Goal: Task Accomplishment & Management: Manage account settings

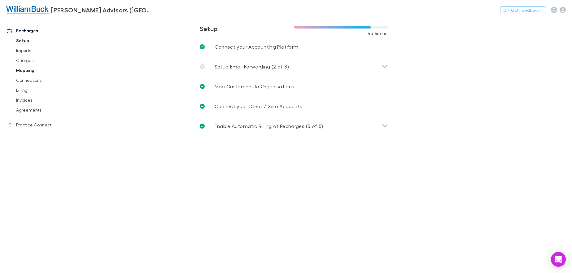
click at [16, 72] on link "Mapping" at bounding box center [46, 70] width 73 height 10
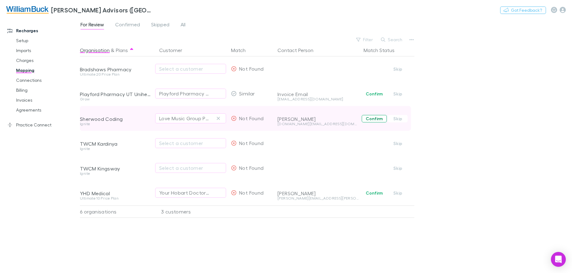
click at [368, 119] on button "Confirm" at bounding box center [373, 118] width 25 height 7
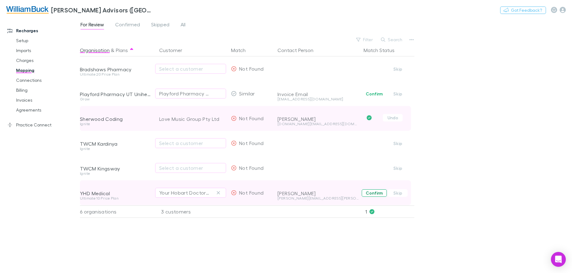
click at [374, 192] on button "Confirm" at bounding box center [373, 192] width 25 height 7
click at [26, 90] on link "Billing" at bounding box center [46, 90] width 73 height 10
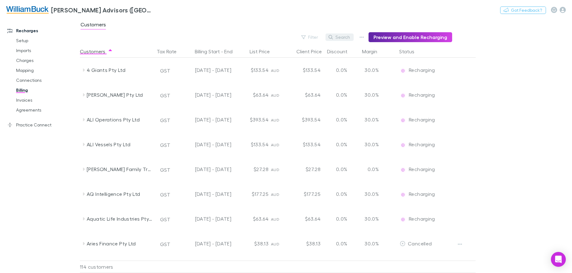
click at [347, 37] on button "Search" at bounding box center [339, 36] width 28 height 7
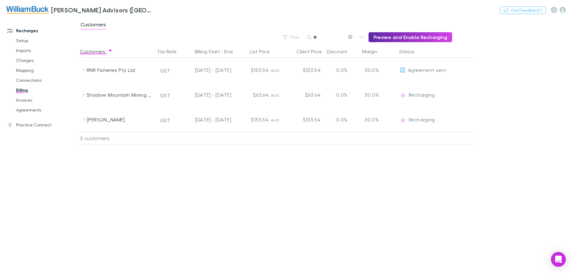
type input "*"
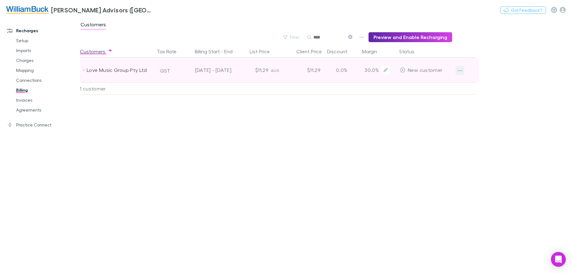
click at [459, 71] on icon "button" at bounding box center [459, 70] width 4 height 5
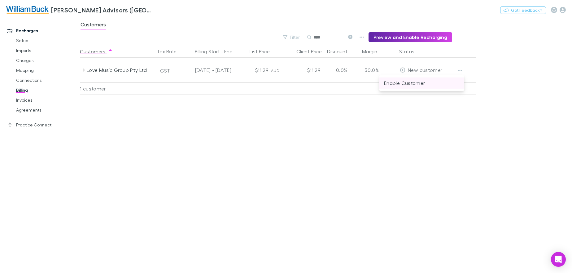
click at [416, 83] on p "Enable Customer" at bounding box center [421, 82] width 75 height 7
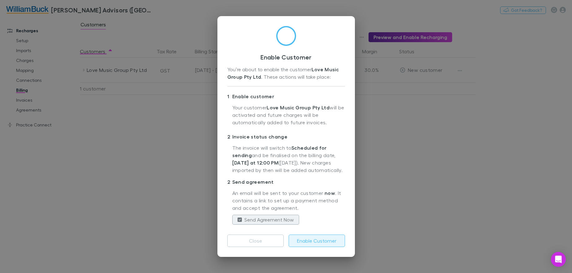
click at [309, 241] on button "Enable Customer" at bounding box center [316, 240] width 56 height 12
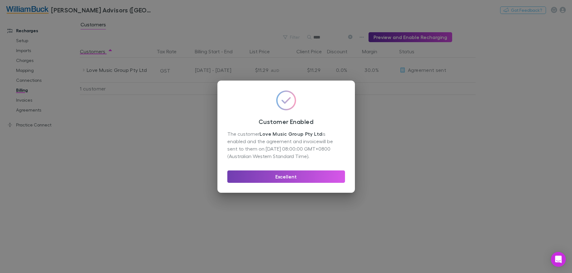
click at [306, 177] on button "Excellent" at bounding box center [286, 176] width 118 height 12
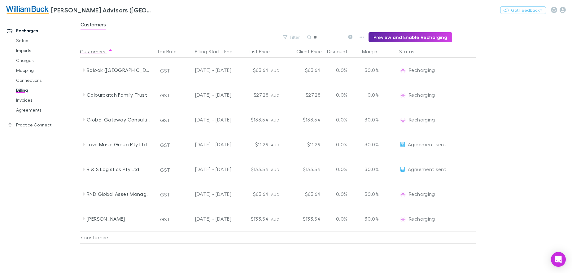
type input "*"
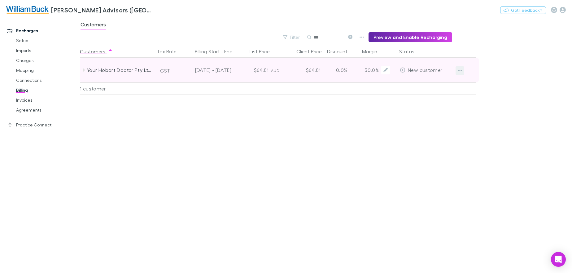
type input "***"
click at [460, 71] on icon "button" at bounding box center [459, 70] width 4 height 5
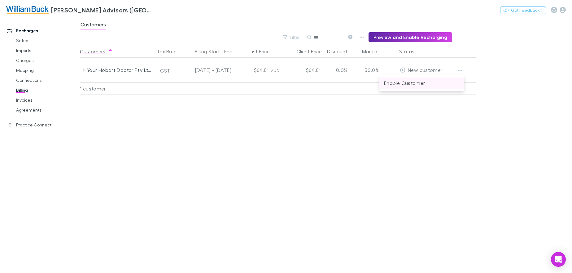
click at [410, 84] on p "Enable Customer" at bounding box center [421, 82] width 75 height 7
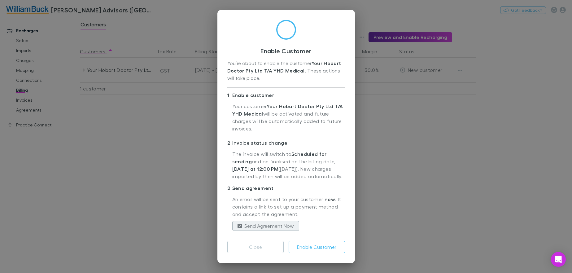
scroll to position [10, 0]
click at [251, 226] on label "Send Agreement Now" at bounding box center [269, 225] width 50 height 7
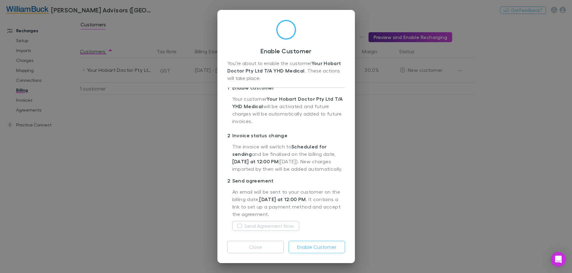
click at [249, 229] on label "Send Agreement Now" at bounding box center [269, 225] width 50 height 7
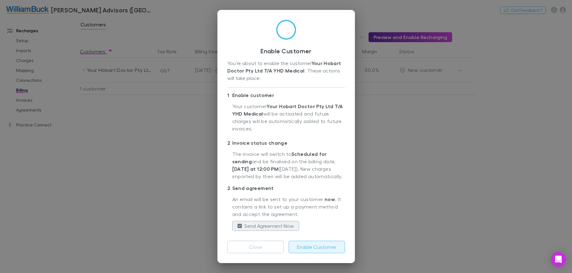
click at [318, 250] on button "Enable Customer" at bounding box center [316, 246] width 56 height 12
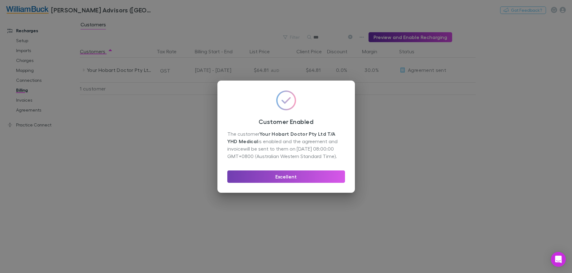
click at [270, 181] on button "Excellent" at bounding box center [286, 176] width 118 height 12
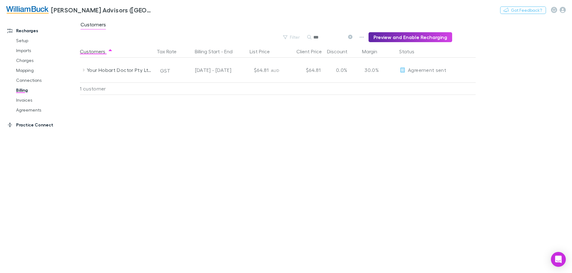
click at [21, 125] on link "Practice Connect" at bounding box center [42, 125] width 82 height 10
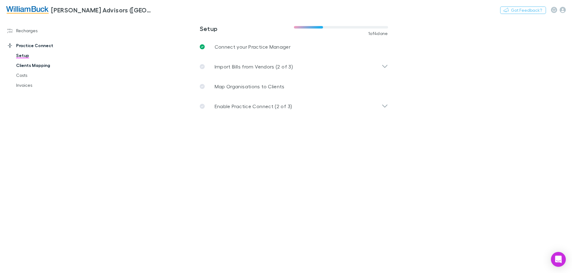
click at [40, 67] on link "Clients Mapping" at bounding box center [46, 65] width 73 height 10
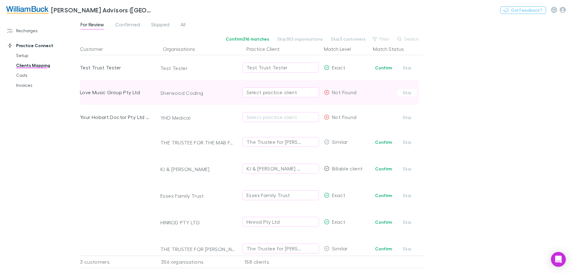
click at [271, 93] on div "Select practice client" at bounding box center [280, 92] width 68 height 7
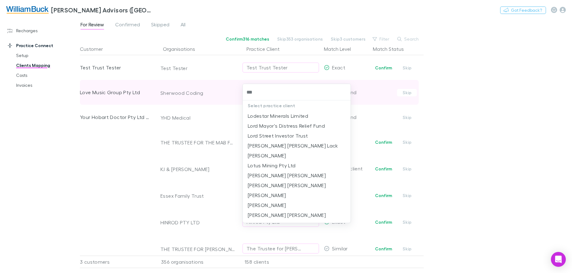
type input "****"
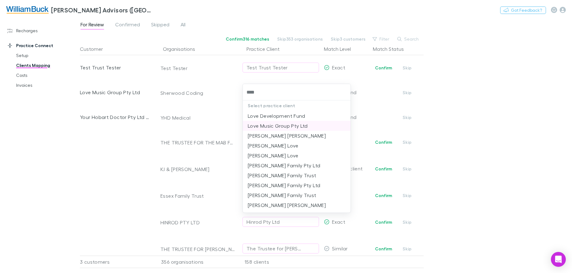
click at [271, 126] on li "Love Music Group Pty Ltd" at bounding box center [297, 126] width 108 height 10
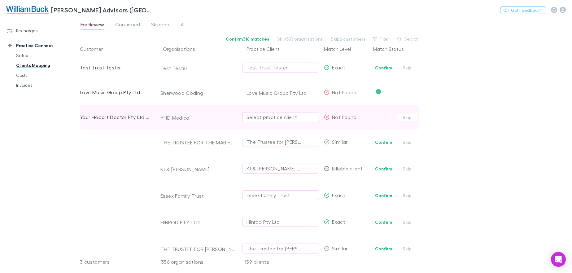
click at [281, 119] on div "Select practice client" at bounding box center [280, 116] width 68 height 7
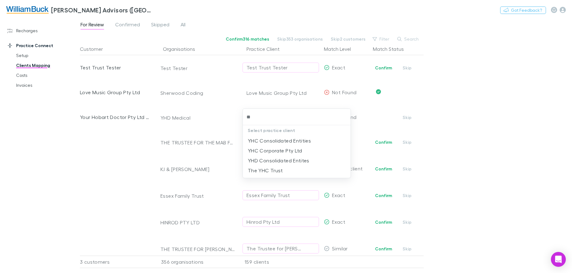
type input "*"
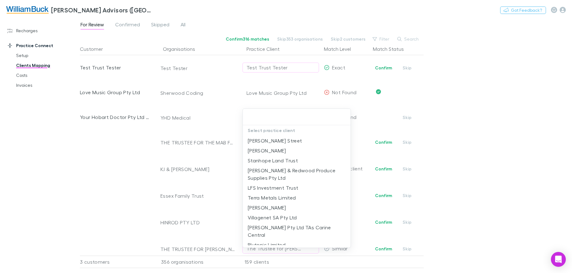
click at [494, 114] on div at bounding box center [286, 136] width 572 height 273
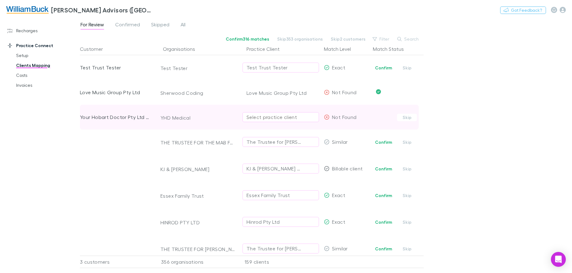
click at [281, 119] on div "Select practice client" at bounding box center [280, 116] width 68 height 7
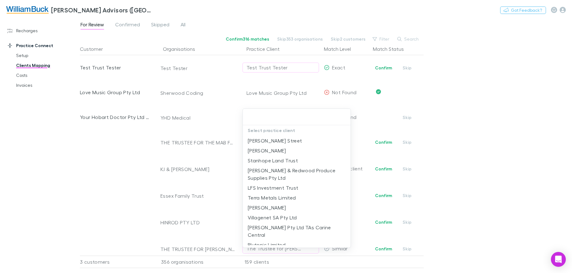
click at [484, 106] on div at bounding box center [286, 136] width 572 height 273
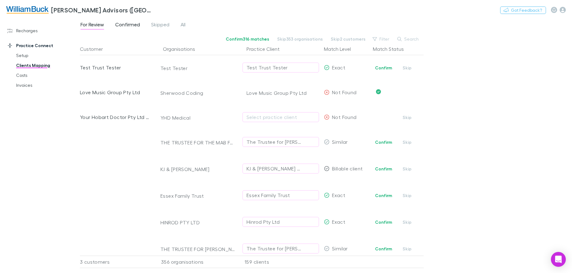
click at [131, 27] on span "Confirmed" at bounding box center [127, 25] width 25 height 8
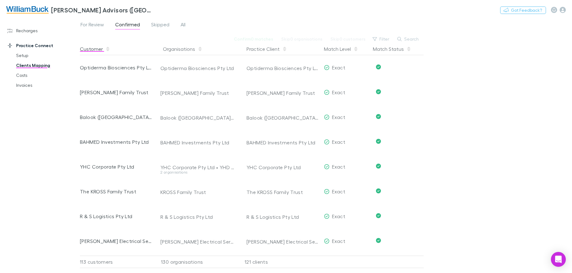
click at [87, 50] on button "Customer" at bounding box center [95, 49] width 30 height 12
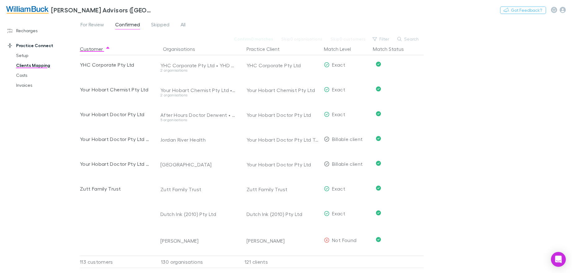
scroll to position [2621, 0]
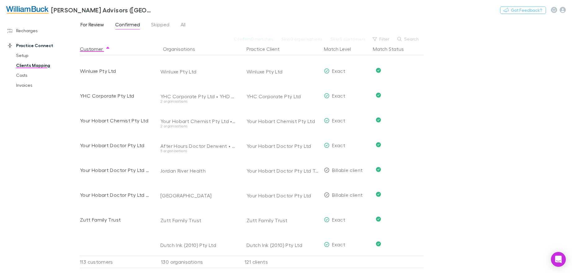
click at [89, 24] on span "For Review" at bounding box center [92, 25] width 24 height 8
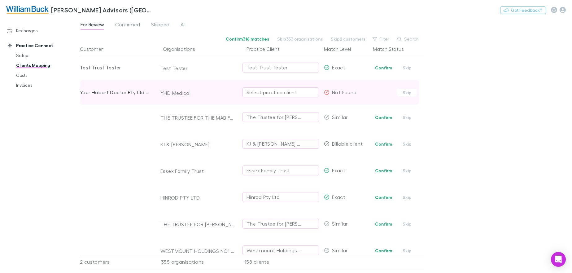
click at [265, 91] on div "Select practice client" at bounding box center [280, 92] width 68 height 7
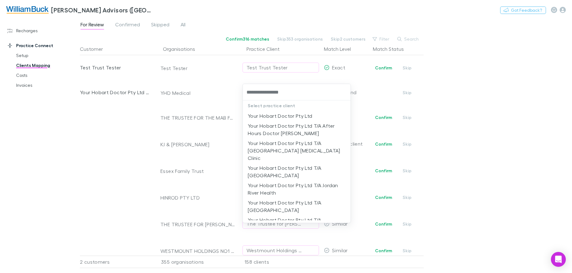
type input "**********"
click at [290, 116] on li "Your Hobart Doctor Pty Ltd" at bounding box center [297, 116] width 108 height 10
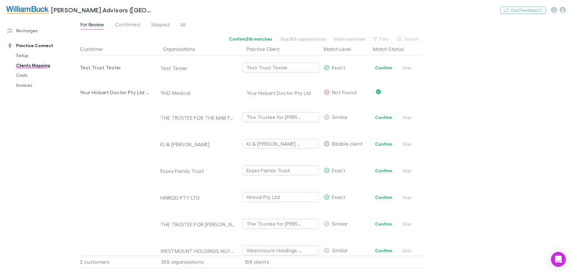
click at [509, 106] on div "For Review Confirmed Skipped All Confirm 316 matches Skip 353 organisations Ski…" at bounding box center [326, 144] width 492 height 255
drag, startPoint x: 22, startPoint y: 76, endPoint x: 71, endPoint y: 96, distance: 53.0
click at [22, 76] on link "Costs" at bounding box center [46, 75] width 73 height 10
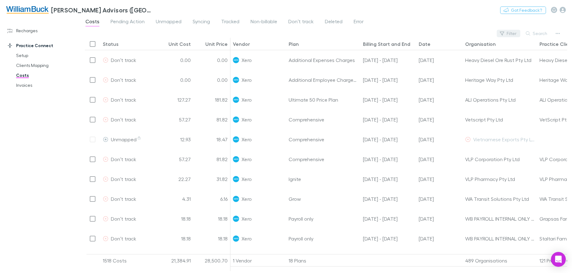
click at [510, 33] on button "Filter" at bounding box center [508, 33] width 24 height 7
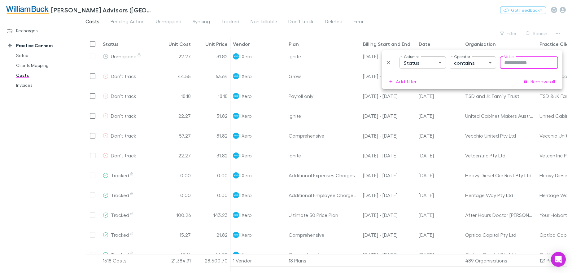
drag, startPoint x: 168, startPoint y: 23, endPoint x: 190, endPoint y: 34, distance: 24.1
click at [168, 23] on span "Unmapped" at bounding box center [169, 22] width 26 height 8
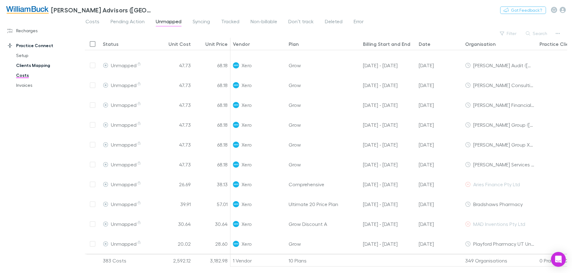
click at [24, 65] on link "Clients Mapping" at bounding box center [46, 65] width 73 height 10
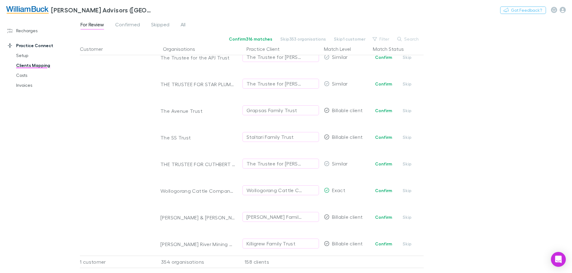
scroll to position [607, 0]
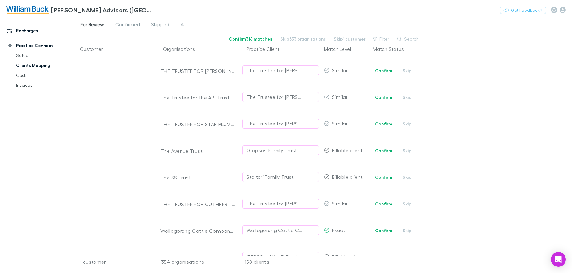
click at [33, 31] on link "Recharges" at bounding box center [42, 31] width 82 height 10
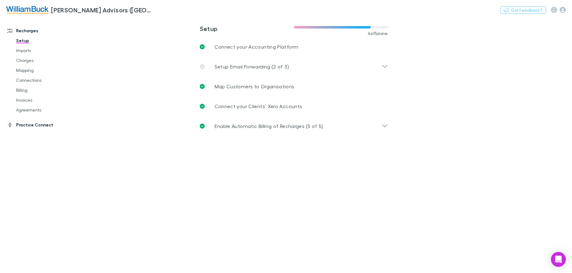
click at [39, 126] on link "Practice Connect" at bounding box center [42, 125] width 82 height 10
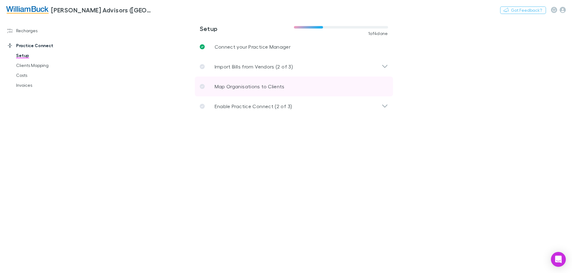
click at [222, 88] on p "Map Organisations to Clients" at bounding box center [249, 86] width 70 height 7
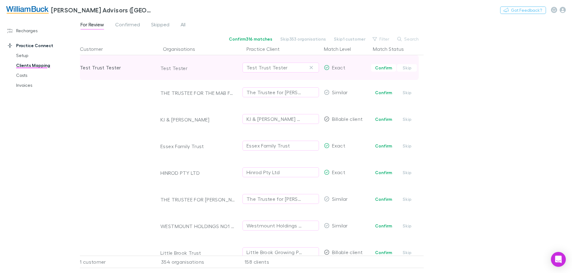
drag, startPoint x: 402, startPoint y: 39, endPoint x: 408, endPoint y: 55, distance: 17.6
click at [402, 39] on button "Search" at bounding box center [408, 38] width 28 height 7
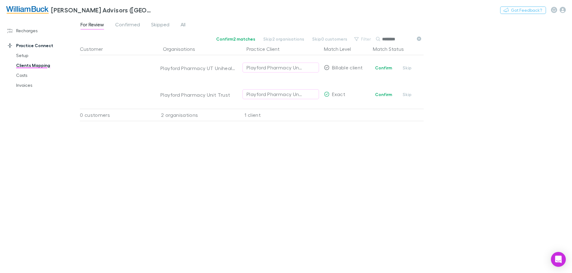
type input "********"
click at [344, 175] on div "Customer Organisations Practice Client Match Level Match Status Playford Pharma…" at bounding box center [251, 155] width 343 height 225
